Goal: Task Accomplishment & Management: Manage account settings

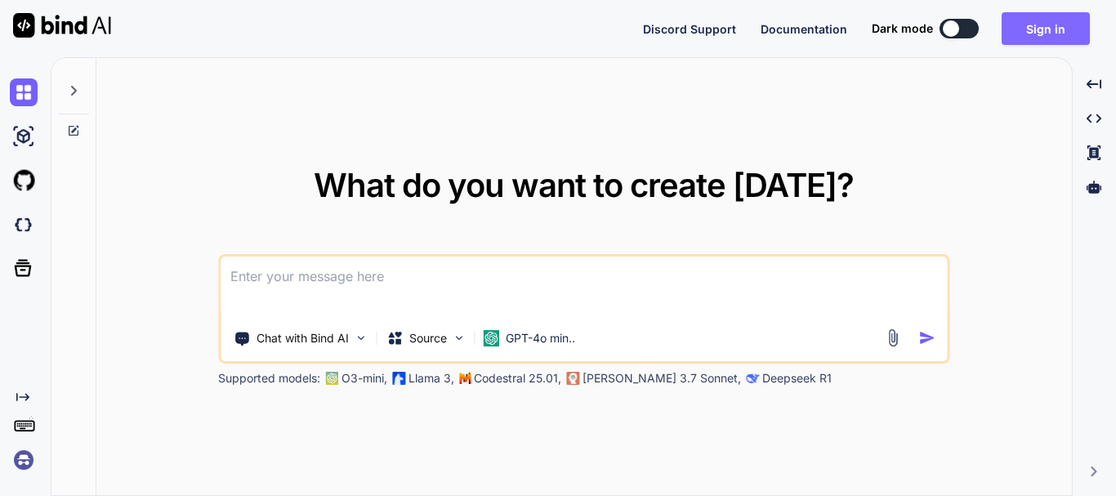
click at [1026, 23] on button "Sign in" at bounding box center [1045, 28] width 88 height 33
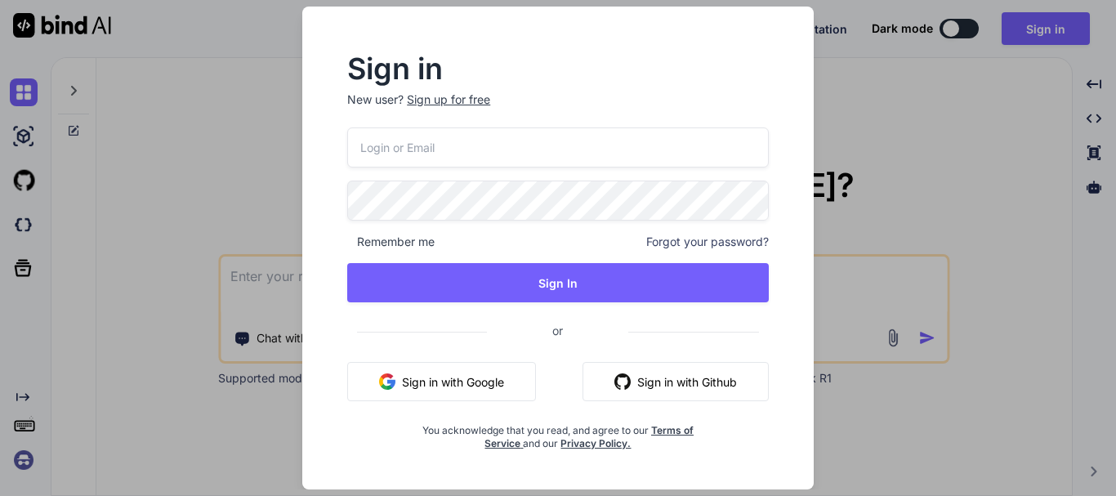
click at [430, 158] on input "email" at bounding box center [558, 147] width 422 height 40
paste input "[EMAIL_ADDRESS][DOMAIN_NAME]"
type input "[EMAIL_ADDRESS][DOMAIN_NAME]"
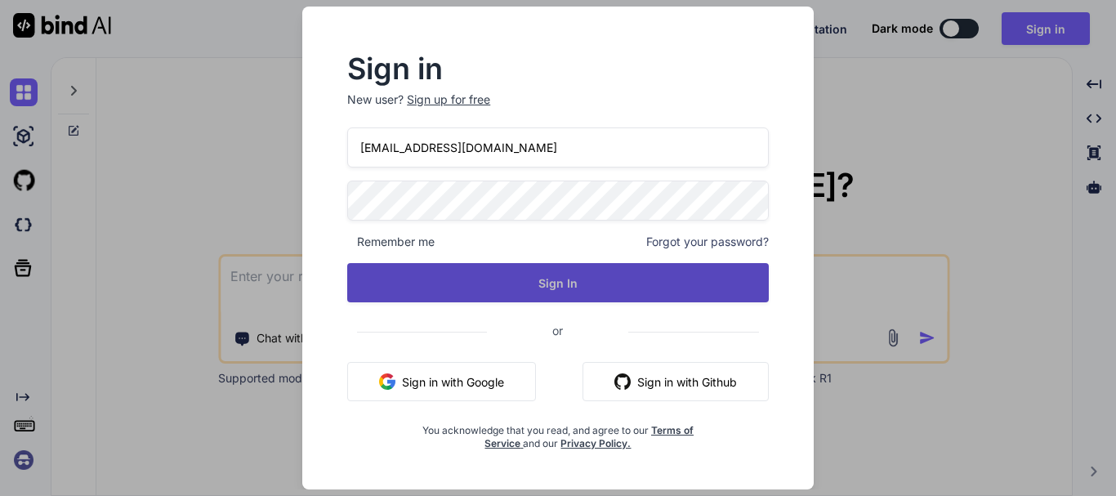
click at [536, 276] on button "Sign In" at bounding box center [558, 282] width 422 height 39
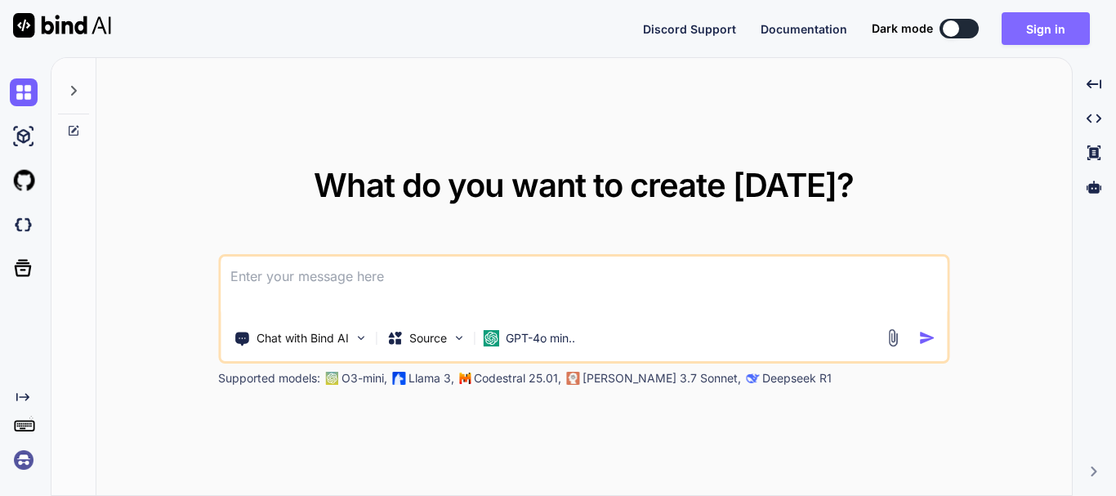
click at [1028, 34] on button "Sign in" at bounding box center [1045, 28] width 88 height 33
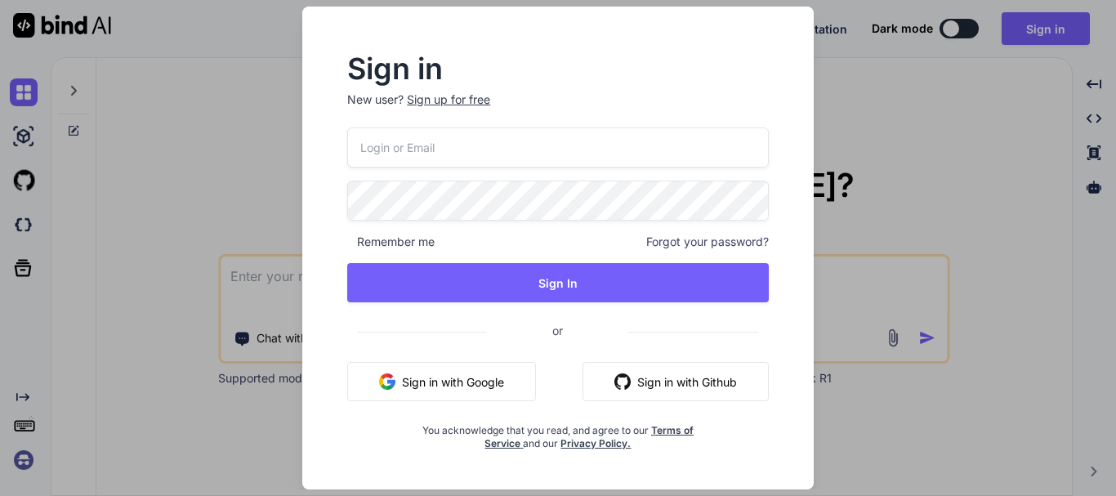
click at [432, 103] on div "Sign up for free" at bounding box center [448, 99] width 83 height 16
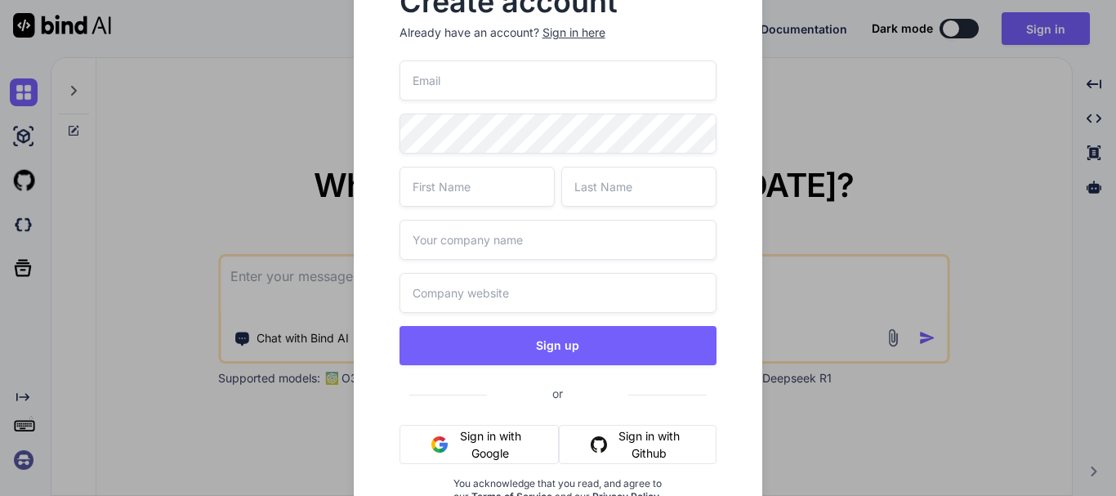
scroll to position [21, 0]
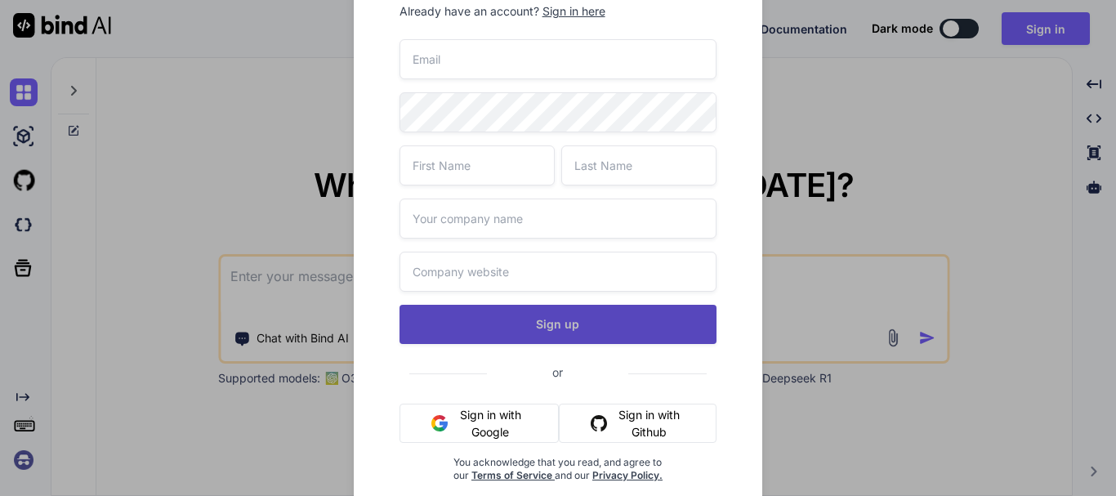
click at [547, 323] on button "Sign up" at bounding box center [558, 324] width 318 height 39
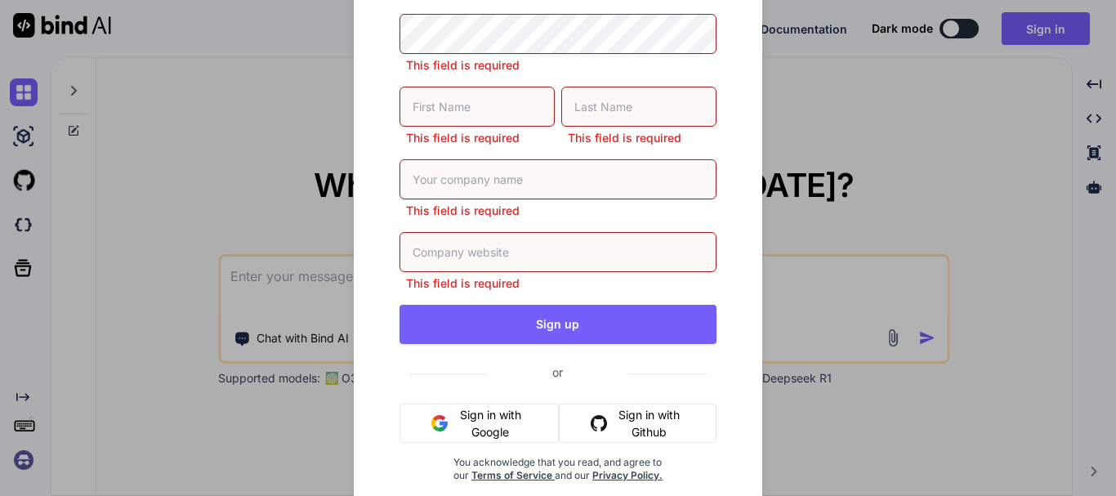
scroll to position [0, 0]
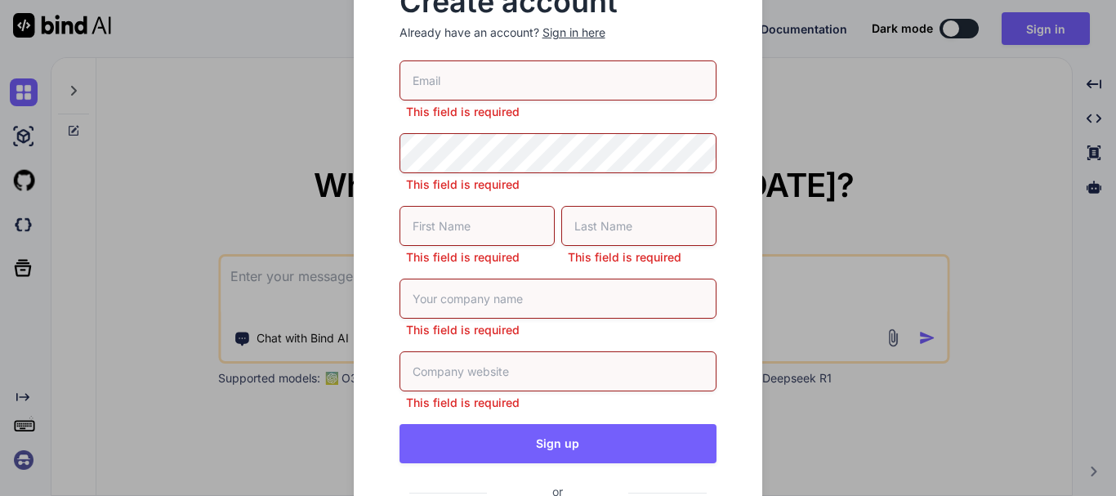
click at [579, 35] on div "Sign in here" at bounding box center [573, 33] width 63 height 16
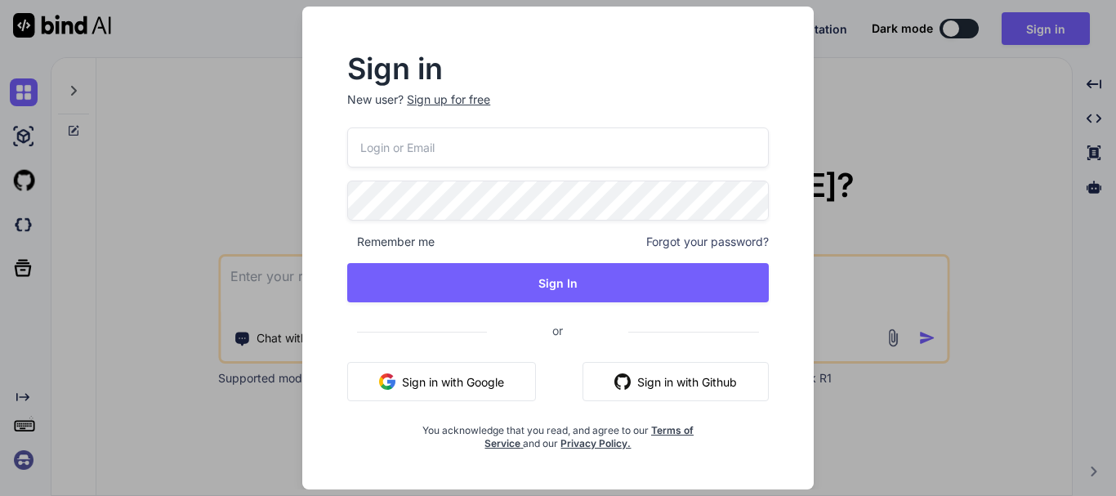
click at [393, 140] on input "email" at bounding box center [558, 147] width 422 height 40
paste input "darkusr@youpmail.com"
type input "darkusr@youpmail.com"
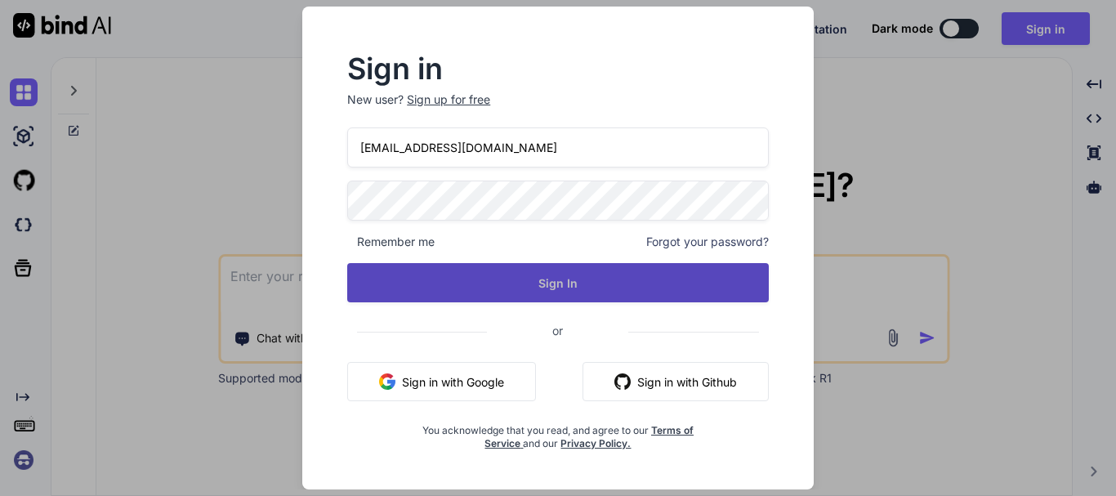
click at [493, 274] on button "Sign In" at bounding box center [558, 282] width 422 height 39
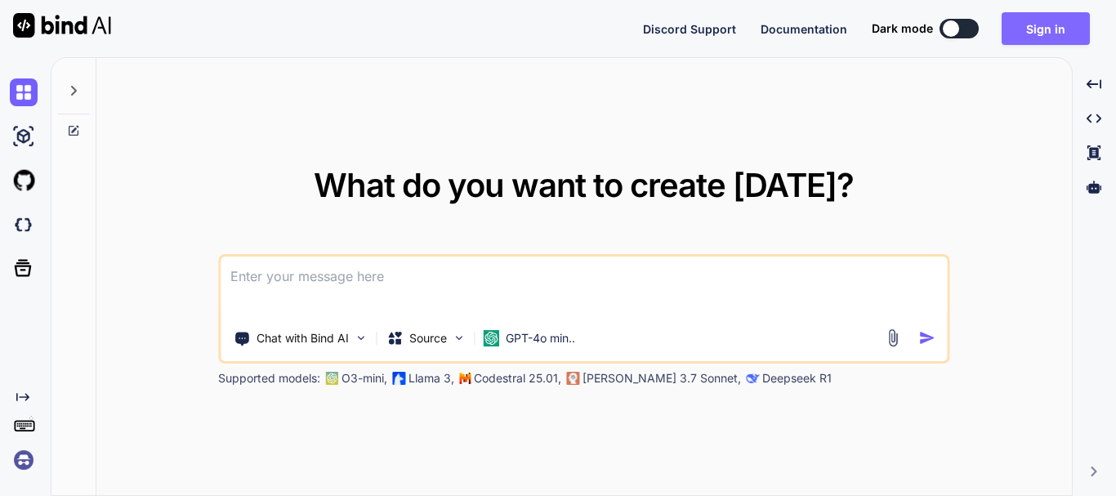
click at [1046, 33] on button "Sign in" at bounding box center [1045, 28] width 88 height 33
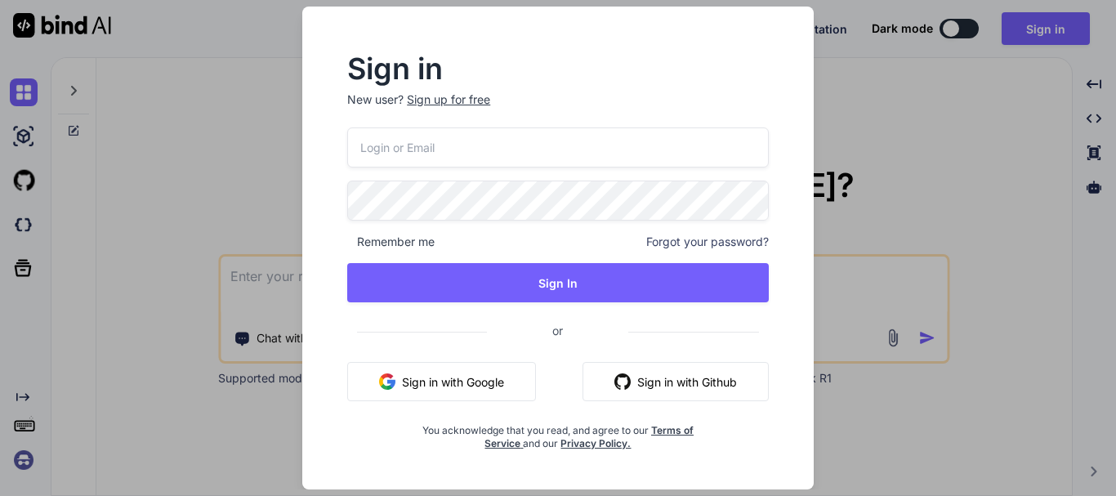
click at [382, 166] on input "email" at bounding box center [558, 147] width 422 height 40
paste input "darkusr@youpmail.com"
type input "darkusr@youpmail.com"
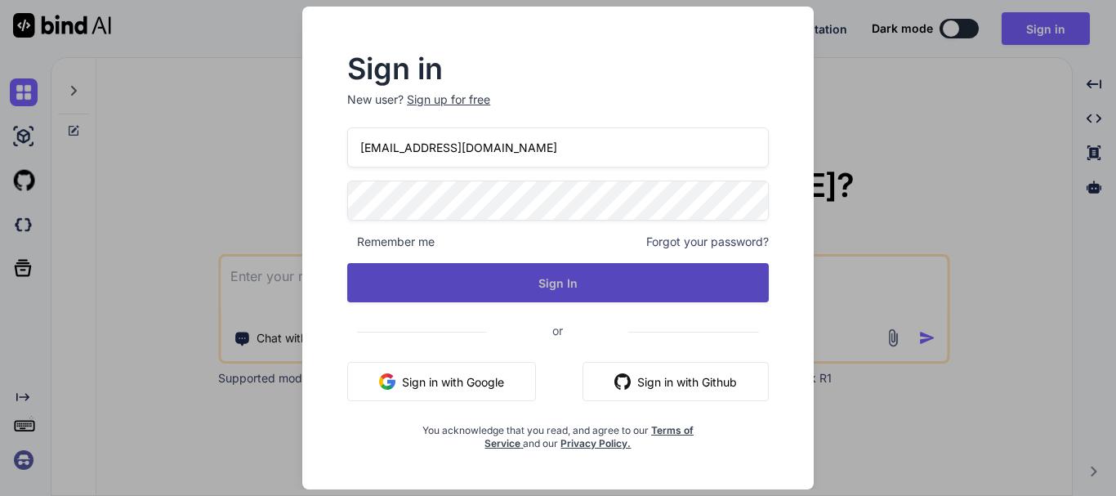
click at [494, 278] on button "Sign In" at bounding box center [558, 282] width 422 height 39
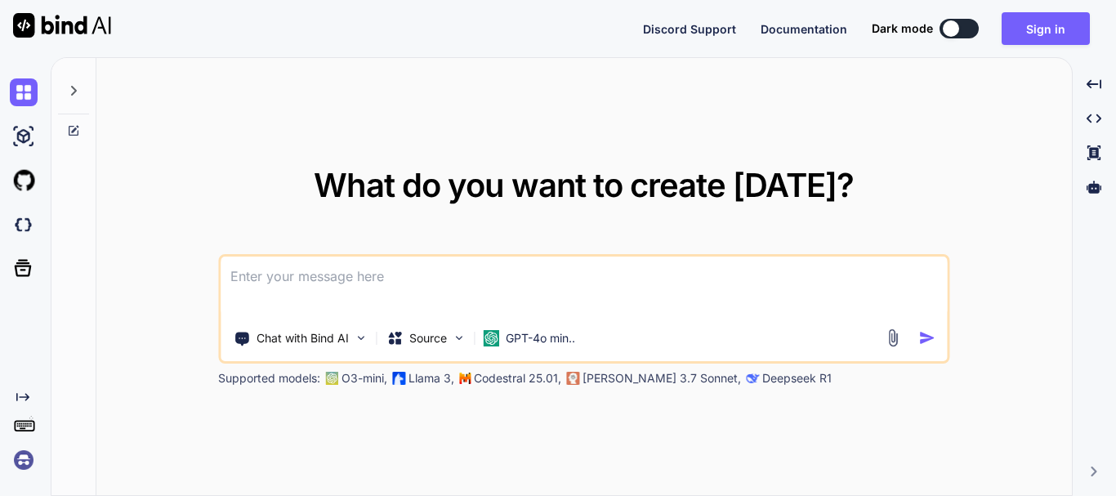
click at [350, 281] on textarea at bounding box center [584, 287] width 726 height 60
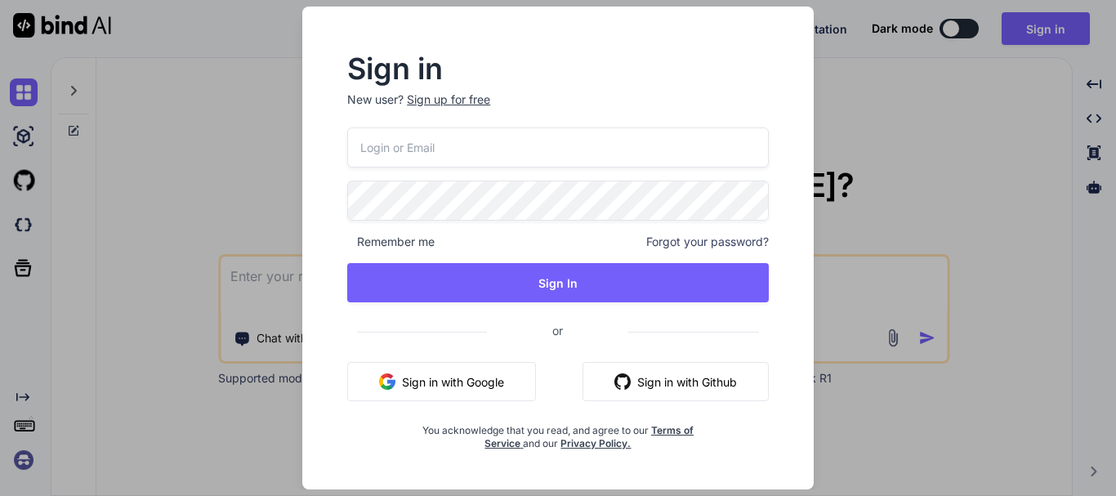
click at [480, 163] on input "email" at bounding box center [558, 147] width 422 height 40
paste input "[EMAIL_ADDRESS][DOMAIN_NAME]"
type input "[EMAIL_ADDRESS][DOMAIN_NAME]"
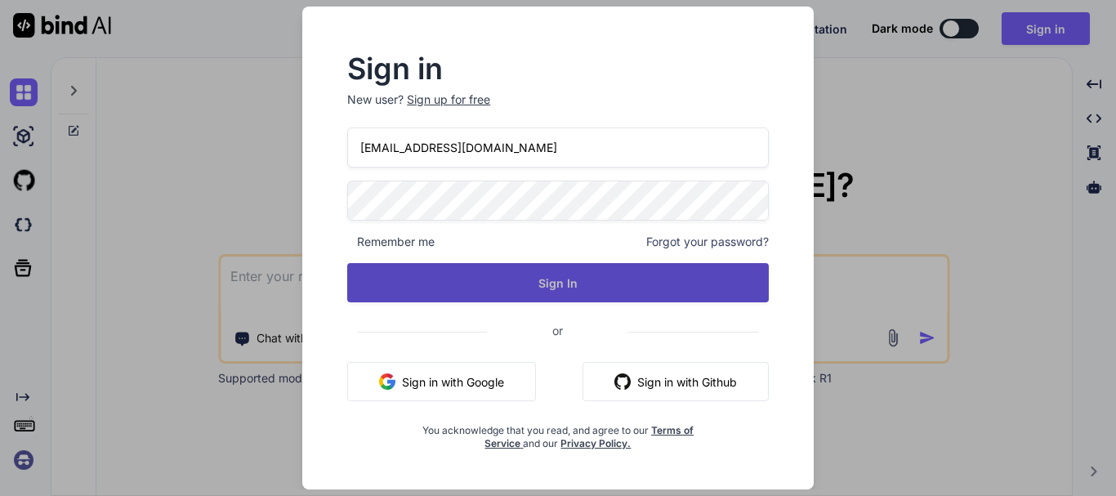
click at [545, 281] on button "Sign In" at bounding box center [558, 282] width 422 height 39
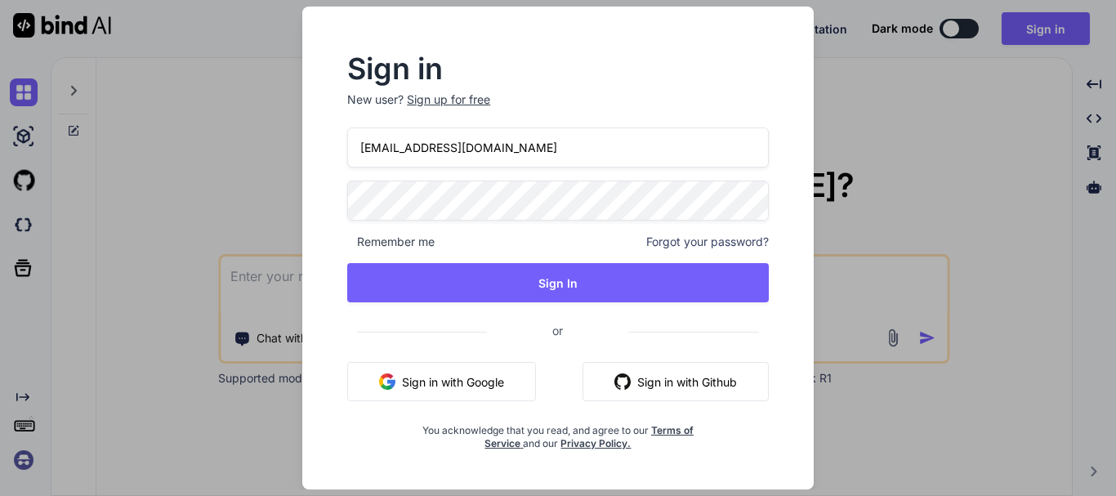
click at [428, 142] on input "[EMAIL_ADDRESS][DOMAIN_NAME]" at bounding box center [558, 147] width 422 height 40
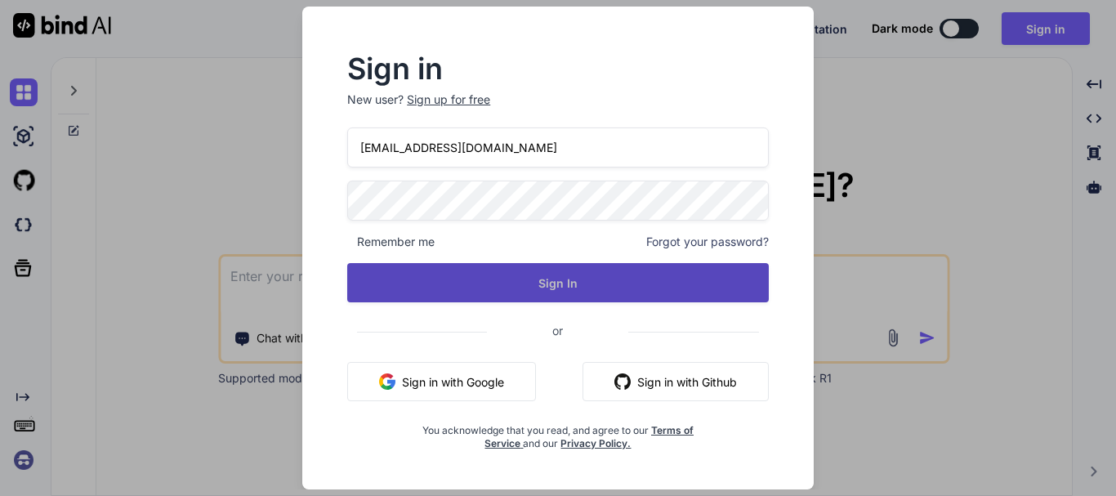
click at [535, 271] on button "Sign In" at bounding box center [558, 282] width 422 height 39
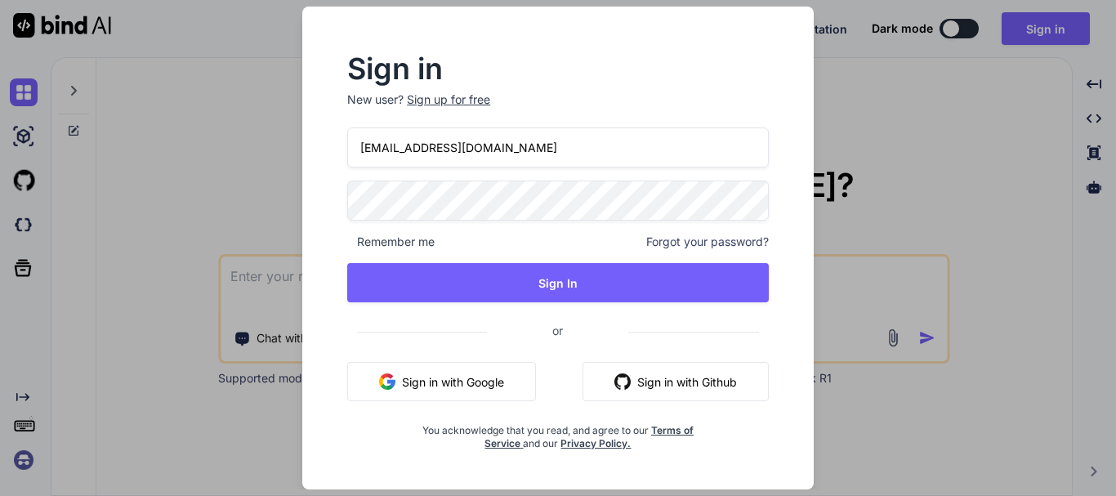
click at [684, 243] on span "Forgot your password?" at bounding box center [707, 242] width 123 height 16
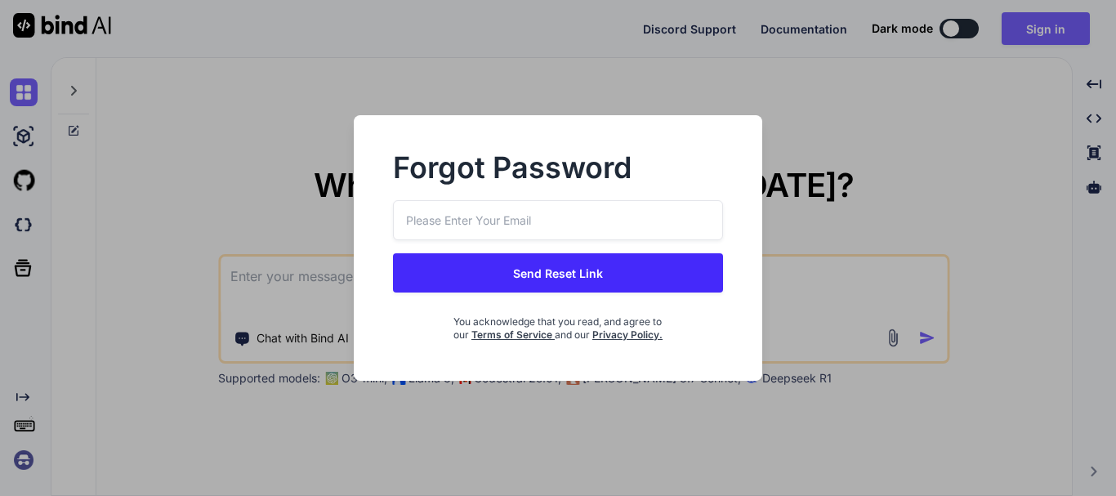
click at [457, 232] on input "email" at bounding box center [558, 220] width 331 height 40
paste input "[EMAIL_ADDRESS][DOMAIN_NAME]"
type input "[EMAIL_ADDRESS][DOMAIN_NAME]"
click at [555, 271] on button "Send Reset Link" at bounding box center [558, 272] width 331 height 39
click at [524, 276] on button "Send Reset Link" at bounding box center [558, 272] width 331 height 39
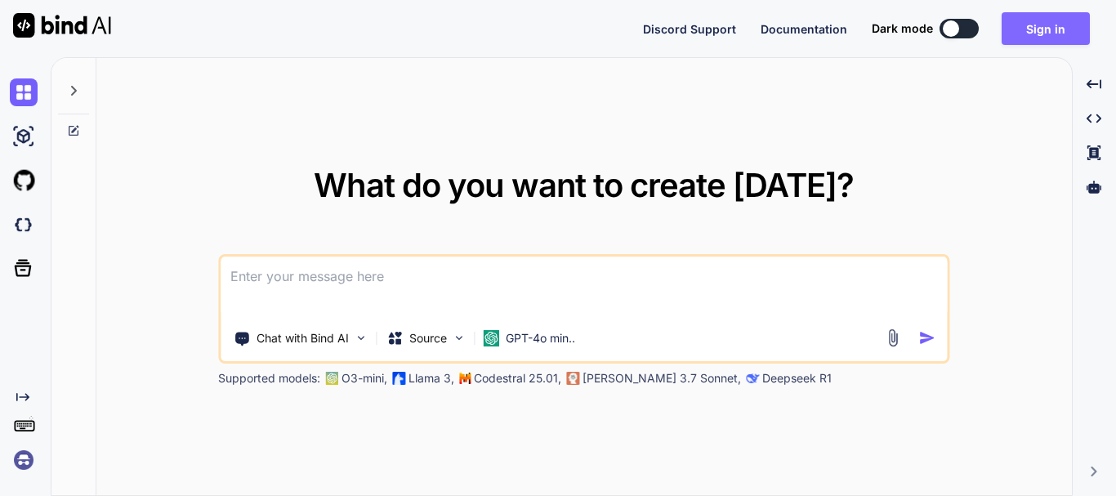
click at [1031, 33] on button "Sign in" at bounding box center [1045, 28] width 88 height 33
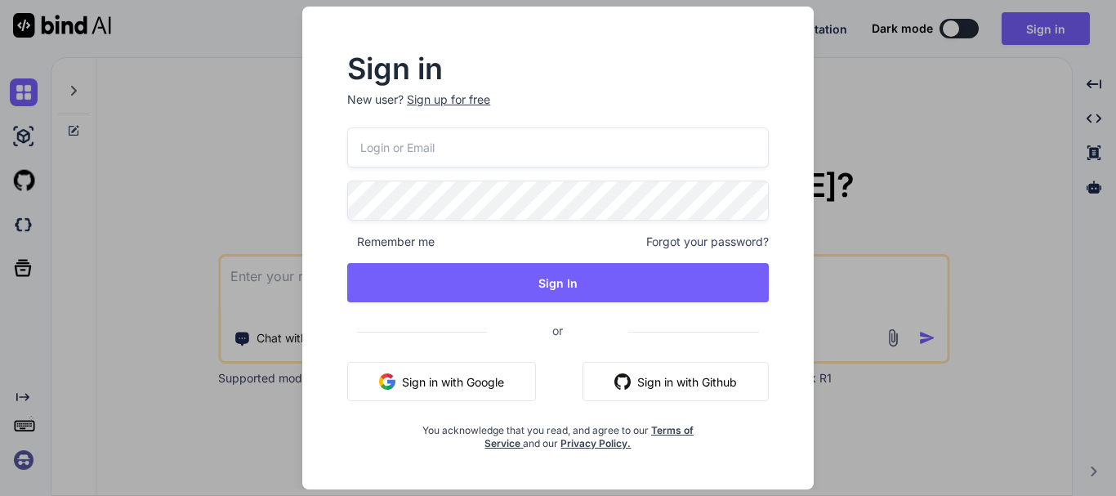
click at [502, 160] on input "email" at bounding box center [558, 147] width 422 height 40
paste input "[EMAIL_ADDRESS][DOMAIN_NAME]"
type input "[EMAIL_ADDRESS][DOMAIN_NAME]"
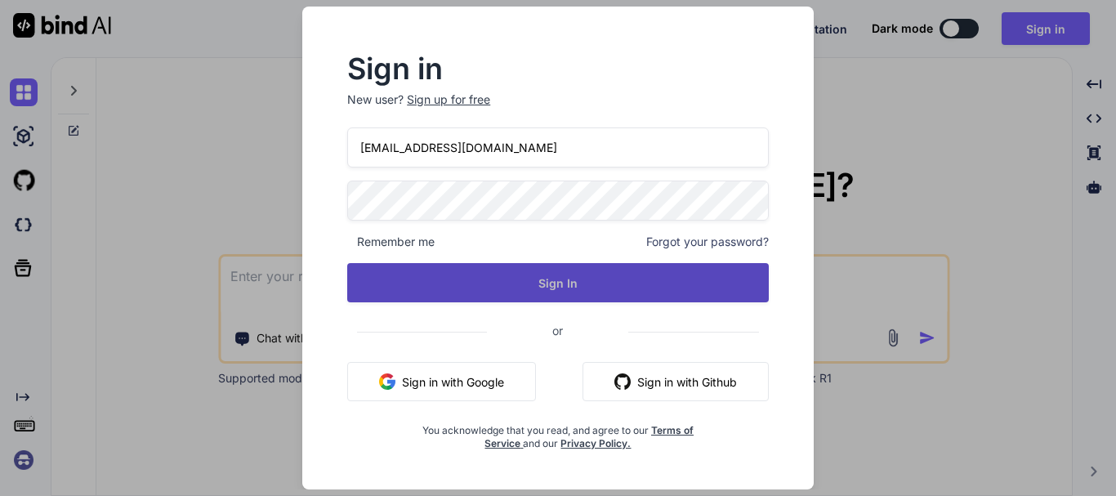
click at [511, 284] on button "Sign In" at bounding box center [558, 282] width 422 height 39
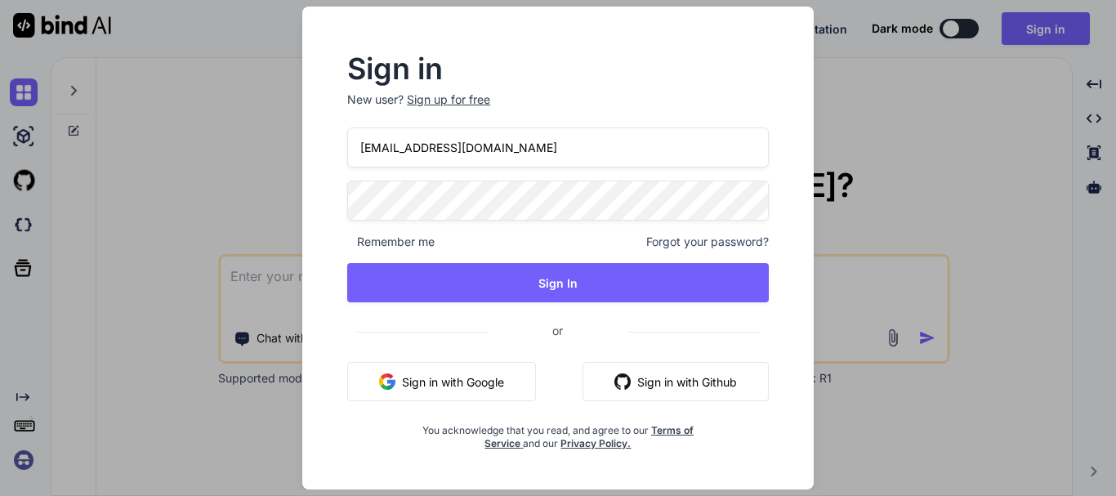
click at [707, 241] on span "Forgot your password?" at bounding box center [707, 242] width 123 height 16
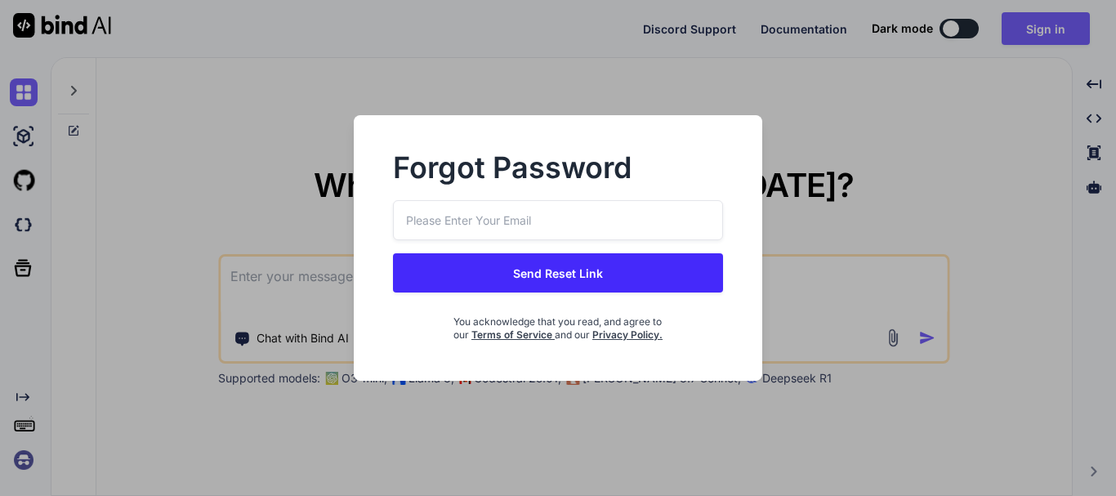
click at [471, 228] on input "email" at bounding box center [558, 220] width 331 height 40
click at [259, 105] on div "Forgot Password Send Reset Link You acknowledge that you read, and agree to our…" at bounding box center [558, 248] width 1116 height 496
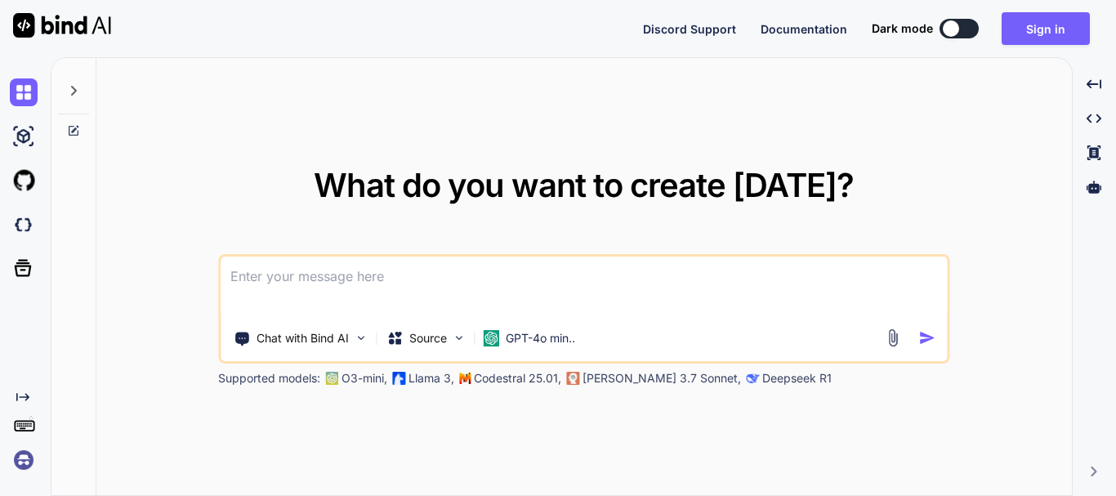
click at [304, 283] on textarea at bounding box center [584, 287] width 726 height 60
click at [1037, 13] on button "Sign in" at bounding box center [1045, 28] width 88 height 33
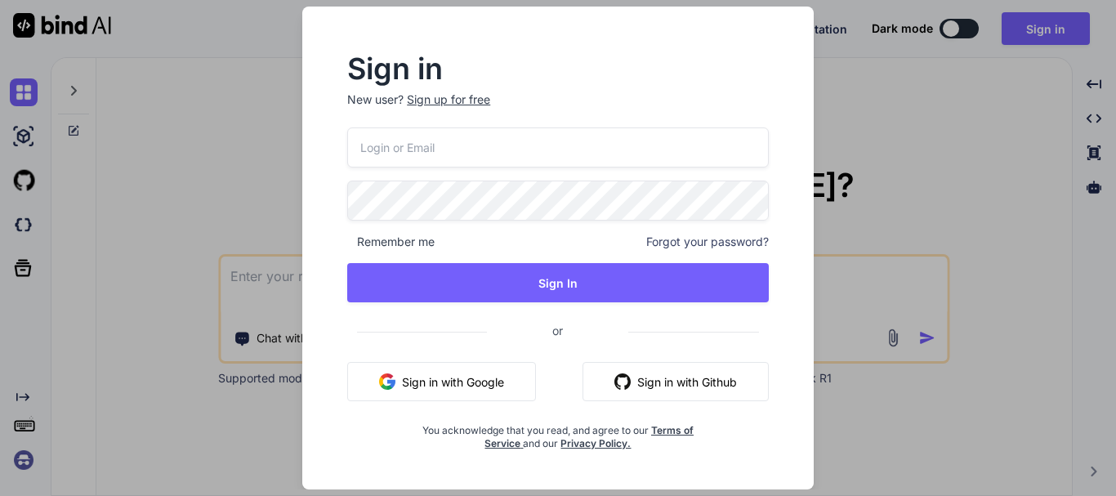
click at [422, 158] on input "email" at bounding box center [558, 147] width 422 height 40
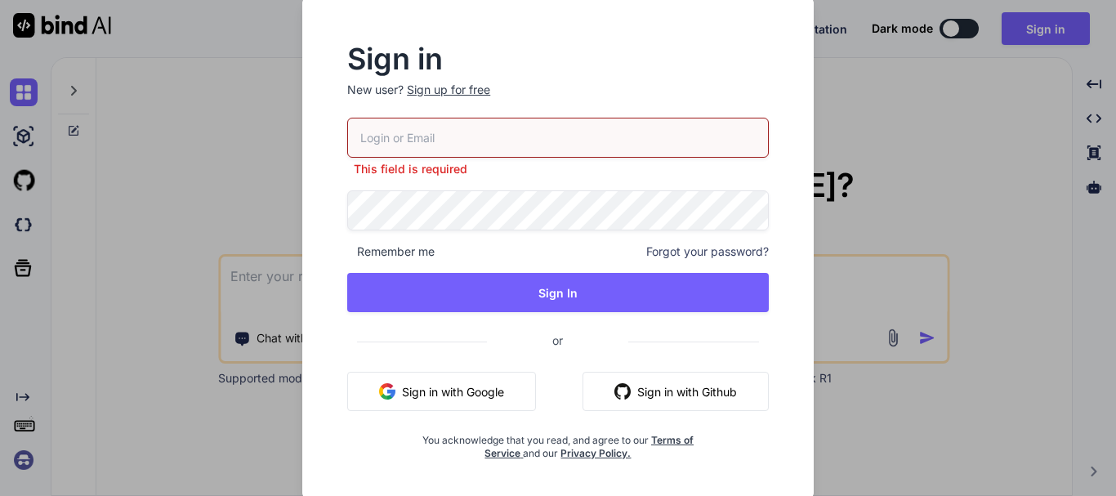
click at [436, 141] on input "email" at bounding box center [558, 138] width 422 height 40
paste input "[EMAIL_ADDRESS][DOMAIN_NAME]"
type input "[EMAIL_ADDRESS][DOMAIN_NAME]"
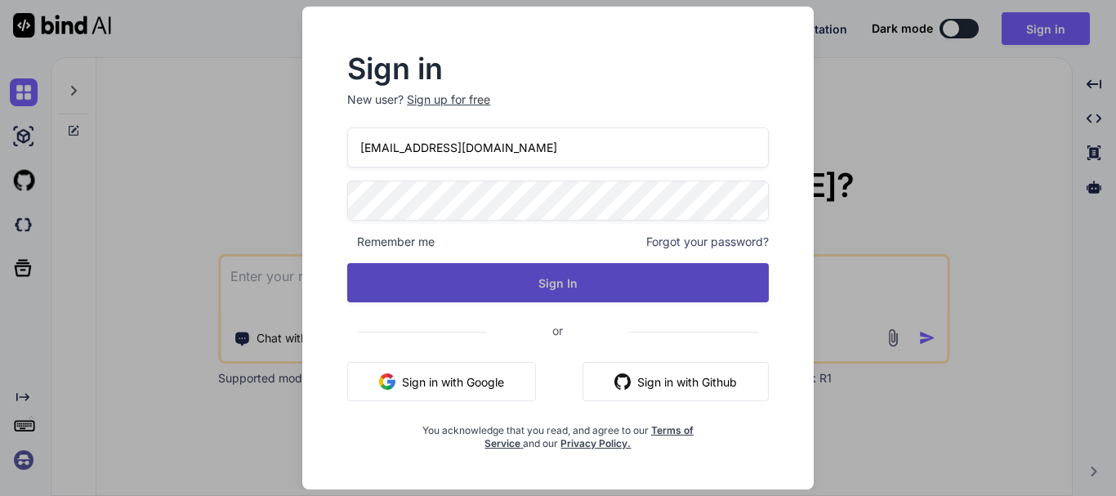
click at [516, 286] on button "Sign In" at bounding box center [558, 282] width 422 height 39
click at [503, 274] on button "Sign In" at bounding box center [558, 282] width 422 height 39
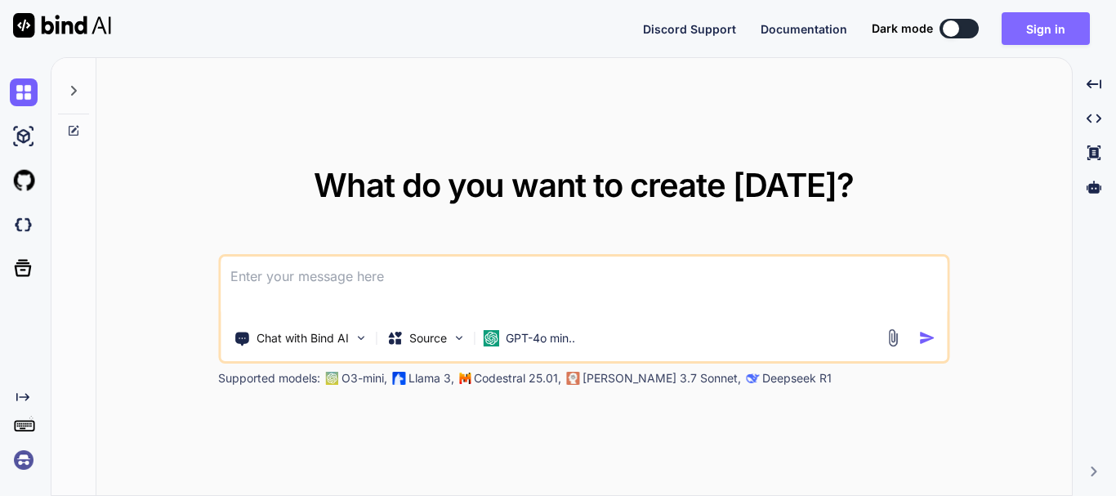
click at [1054, 25] on button "Sign in" at bounding box center [1045, 28] width 88 height 33
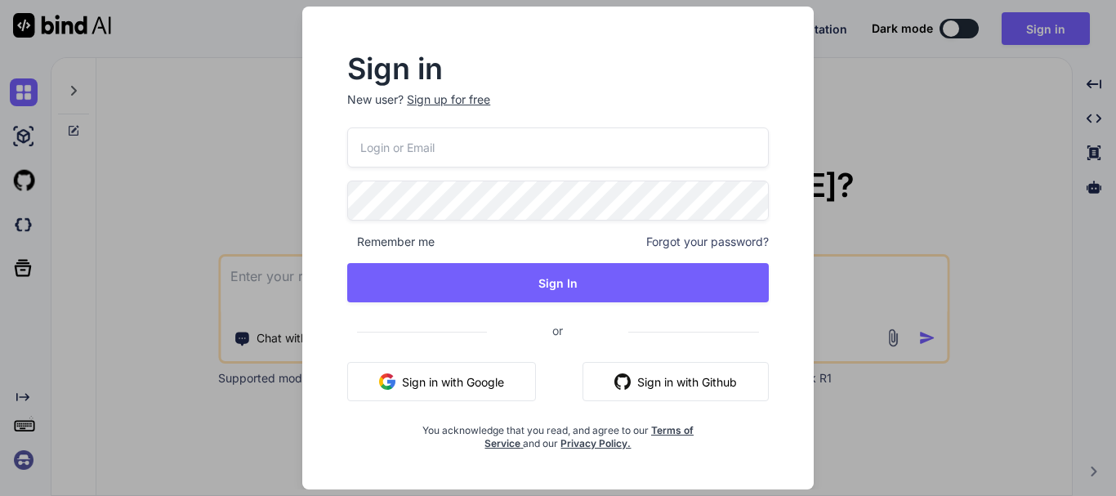
click at [464, 144] on input "email" at bounding box center [558, 147] width 422 height 40
paste input "[EMAIL_ADDRESS][DOMAIN_NAME]"
type input "[EMAIL_ADDRESS][DOMAIN_NAME]"
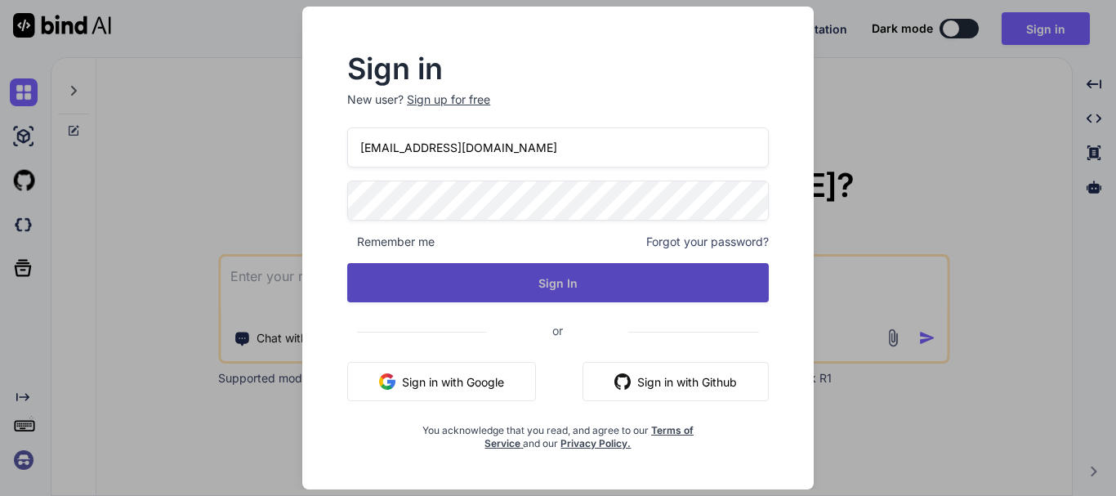
click at [543, 285] on button "Sign In" at bounding box center [558, 282] width 422 height 39
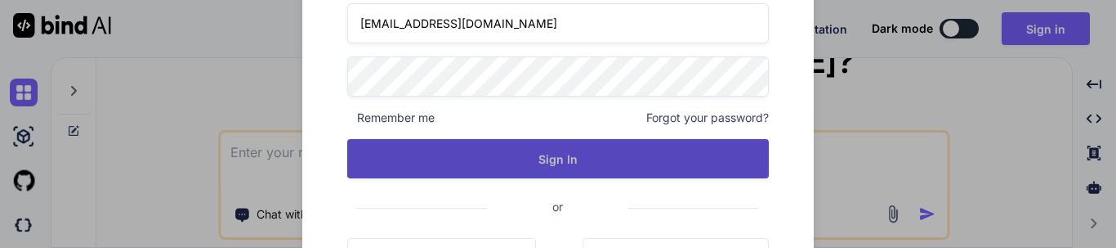
click at [526, 166] on button "Sign In" at bounding box center [558, 158] width 422 height 39
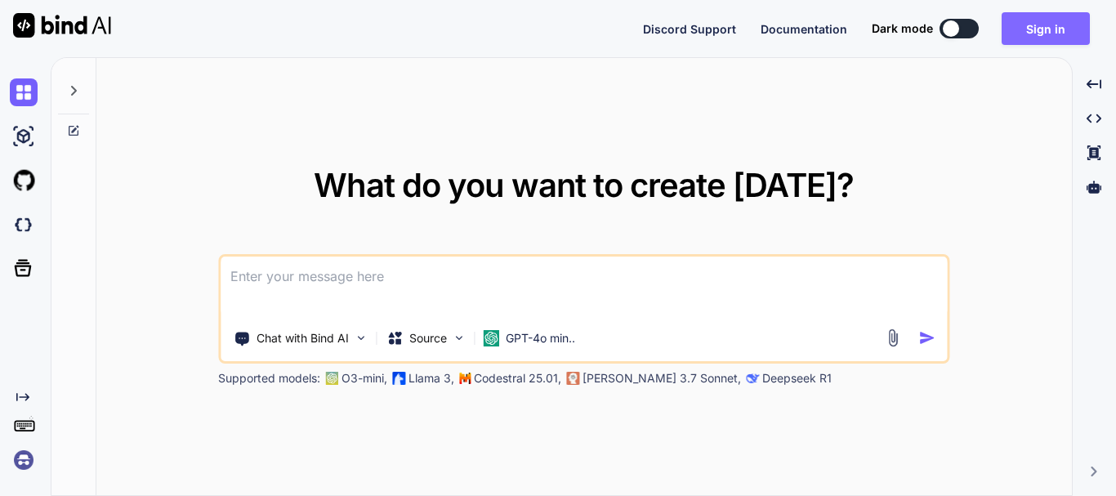
click at [1021, 38] on button "Sign in" at bounding box center [1045, 28] width 88 height 33
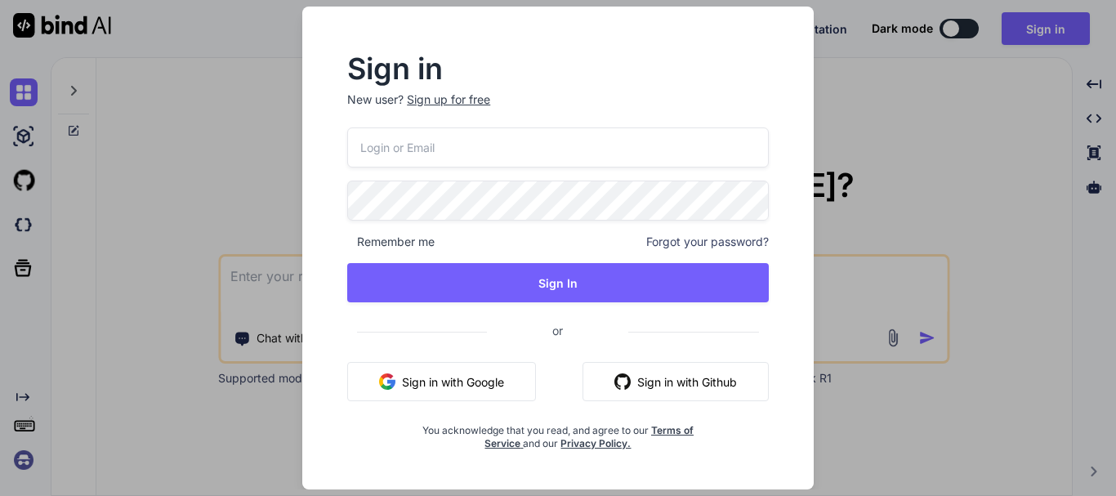
click at [447, 140] on input "email" at bounding box center [558, 147] width 422 height 40
paste input "[EMAIL_ADDRESS][DOMAIN_NAME]"
type input "[EMAIL_ADDRESS][DOMAIN_NAME]"
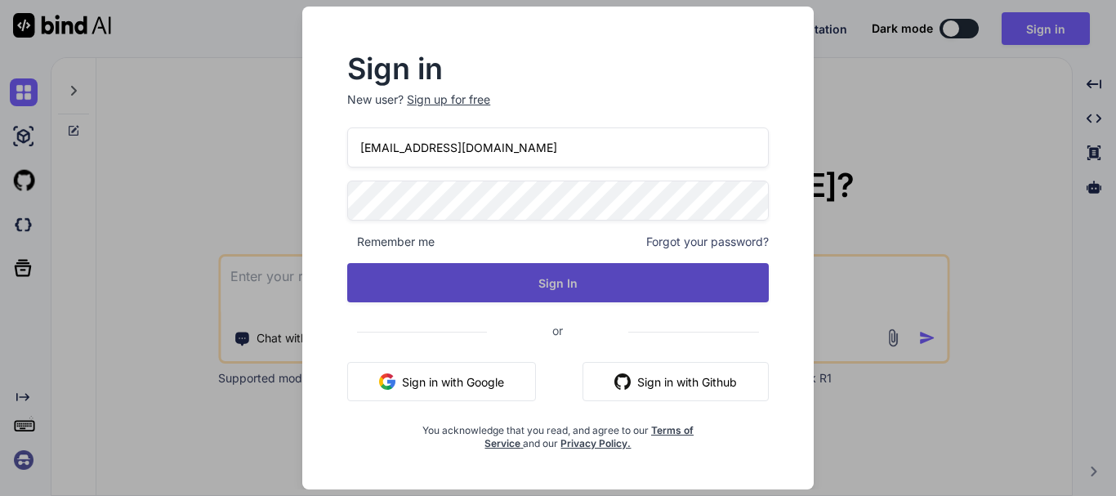
click at [543, 201] on button "Sign In" at bounding box center [558, 282] width 422 height 39
